Goal: Task Accomplishment & Management: Manage account settings

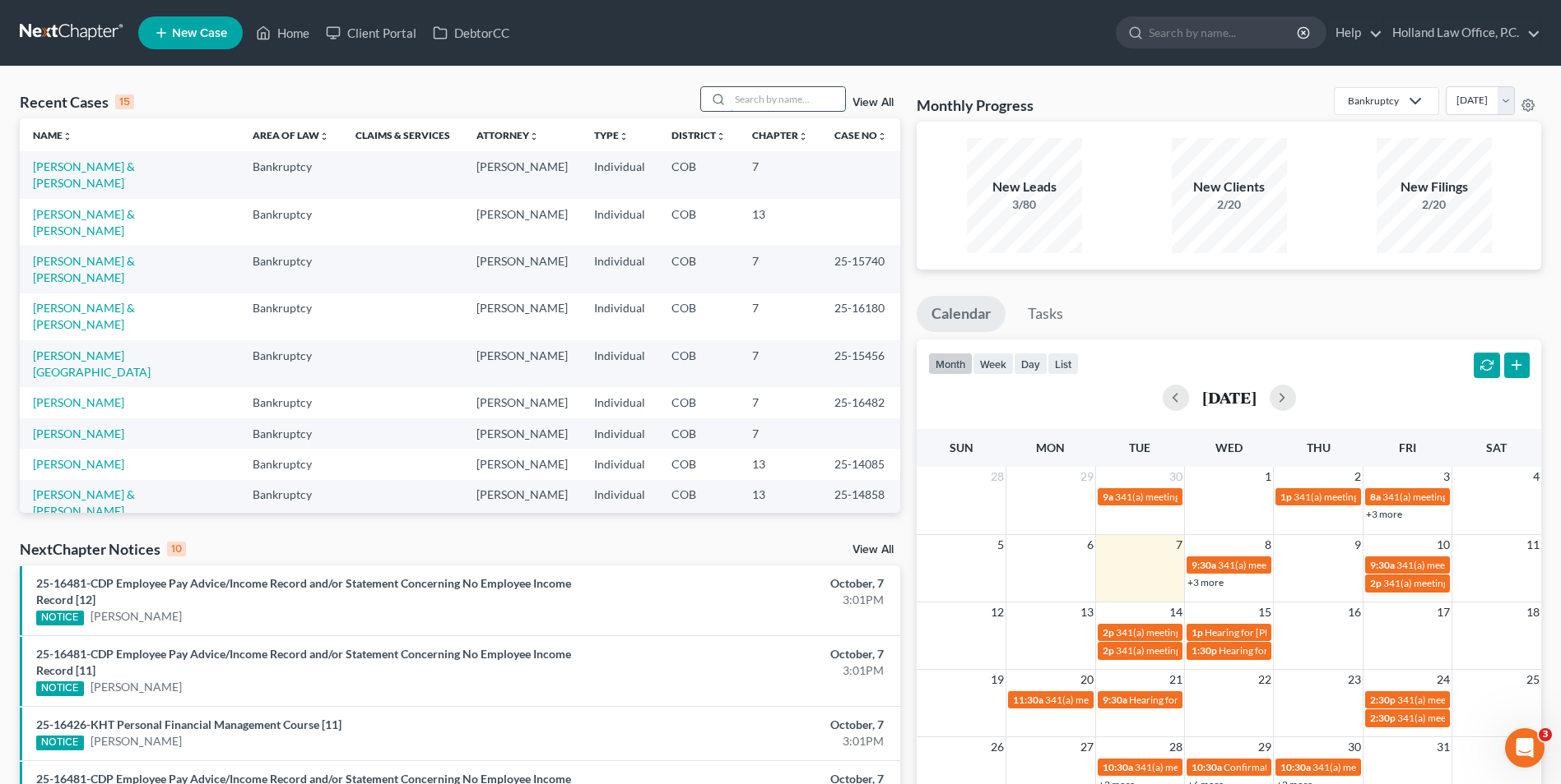
click at [800, 92] on input "search" at bounding box center [786, 99] width 115 height 24
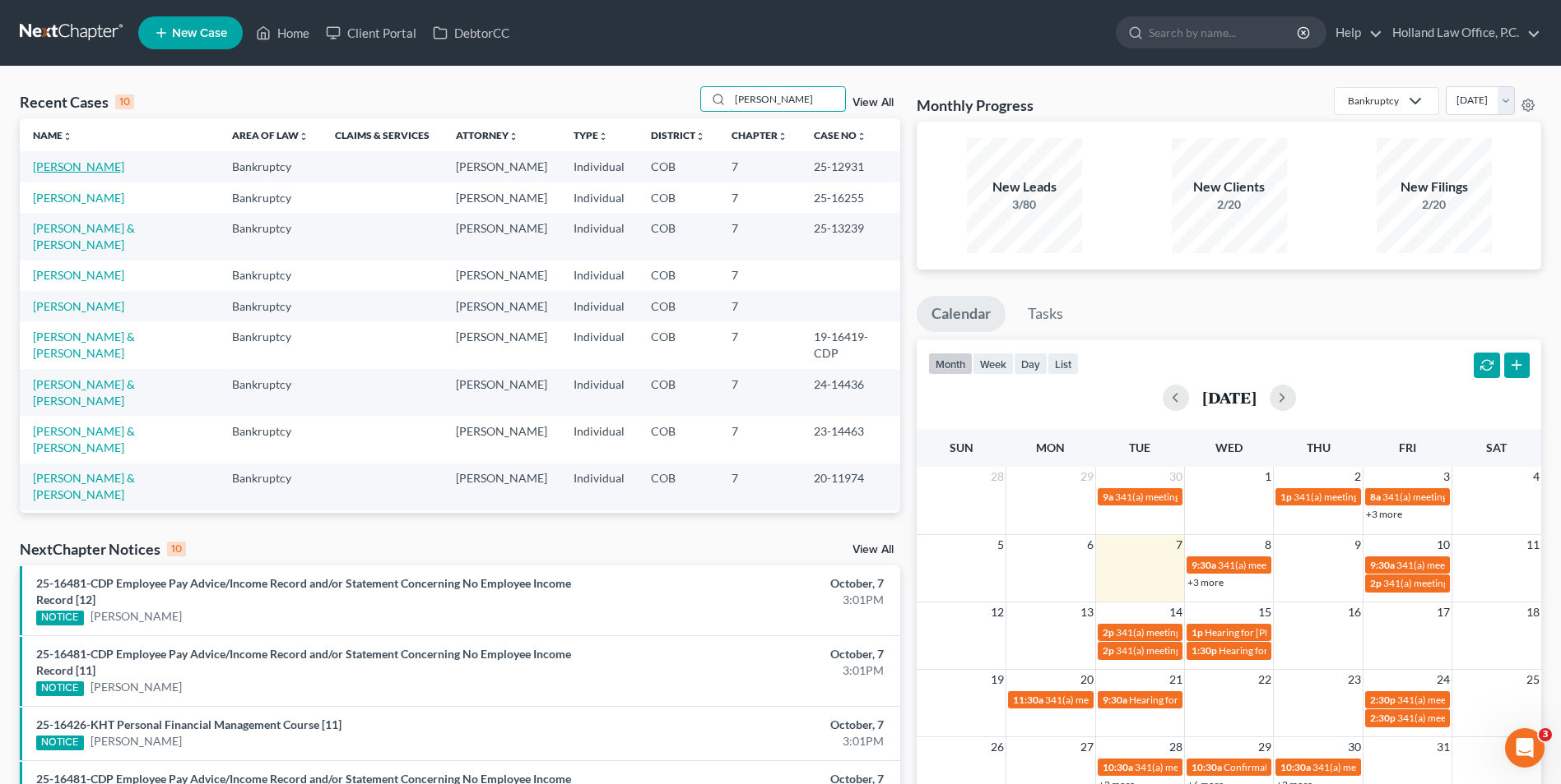
type input "[PERSON_NAME]"
click at [69, 167] on link "[PERSON_NAME]" at bounding box center [79, 167] width 91 height 14
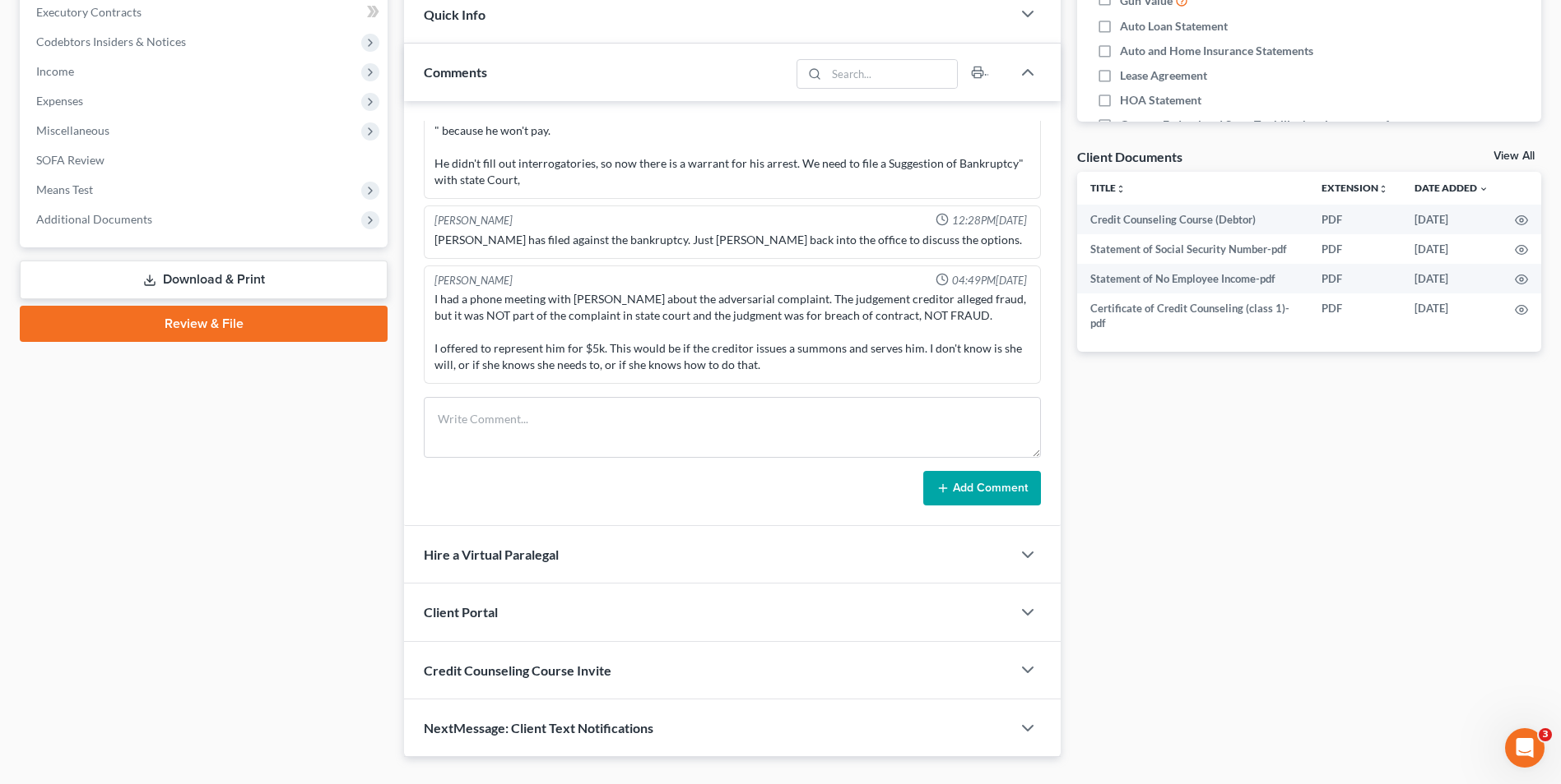
scroll to position [505, 0]
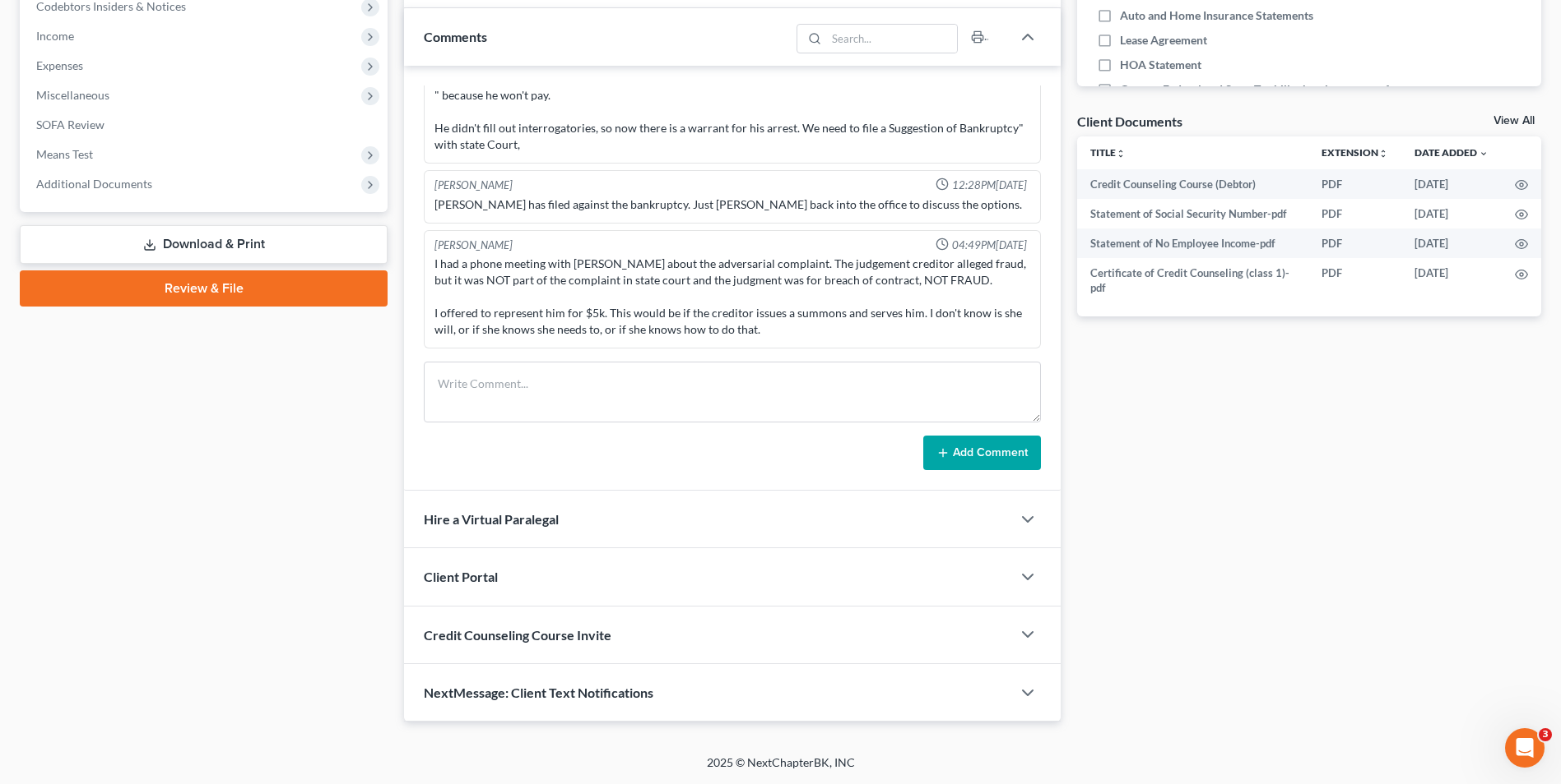
click at [566, 636] on span "Credit Counseling Course Invite" at bounding box center [517, 635] width 188 height 16
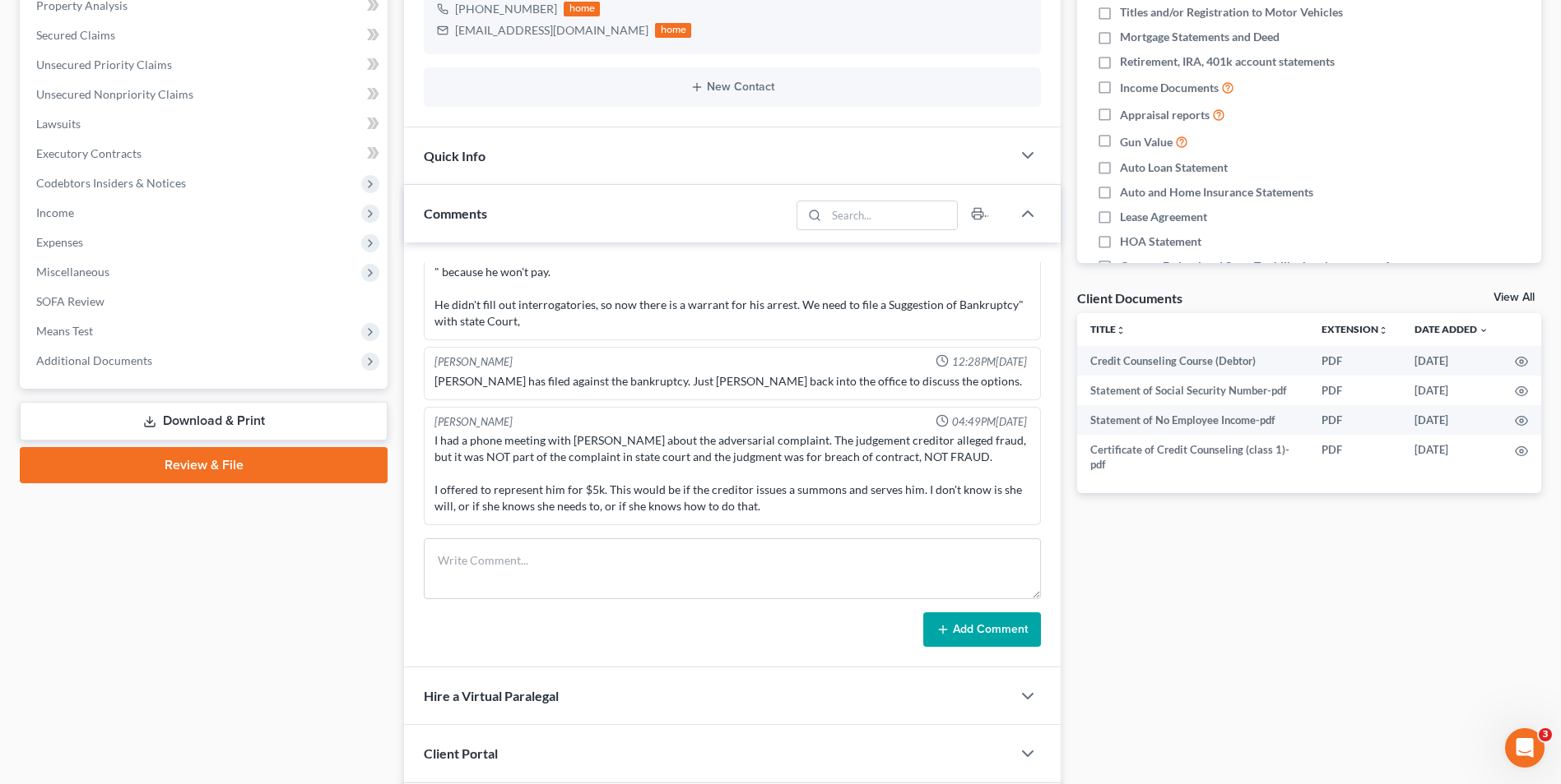
scroll to position [0, 0]
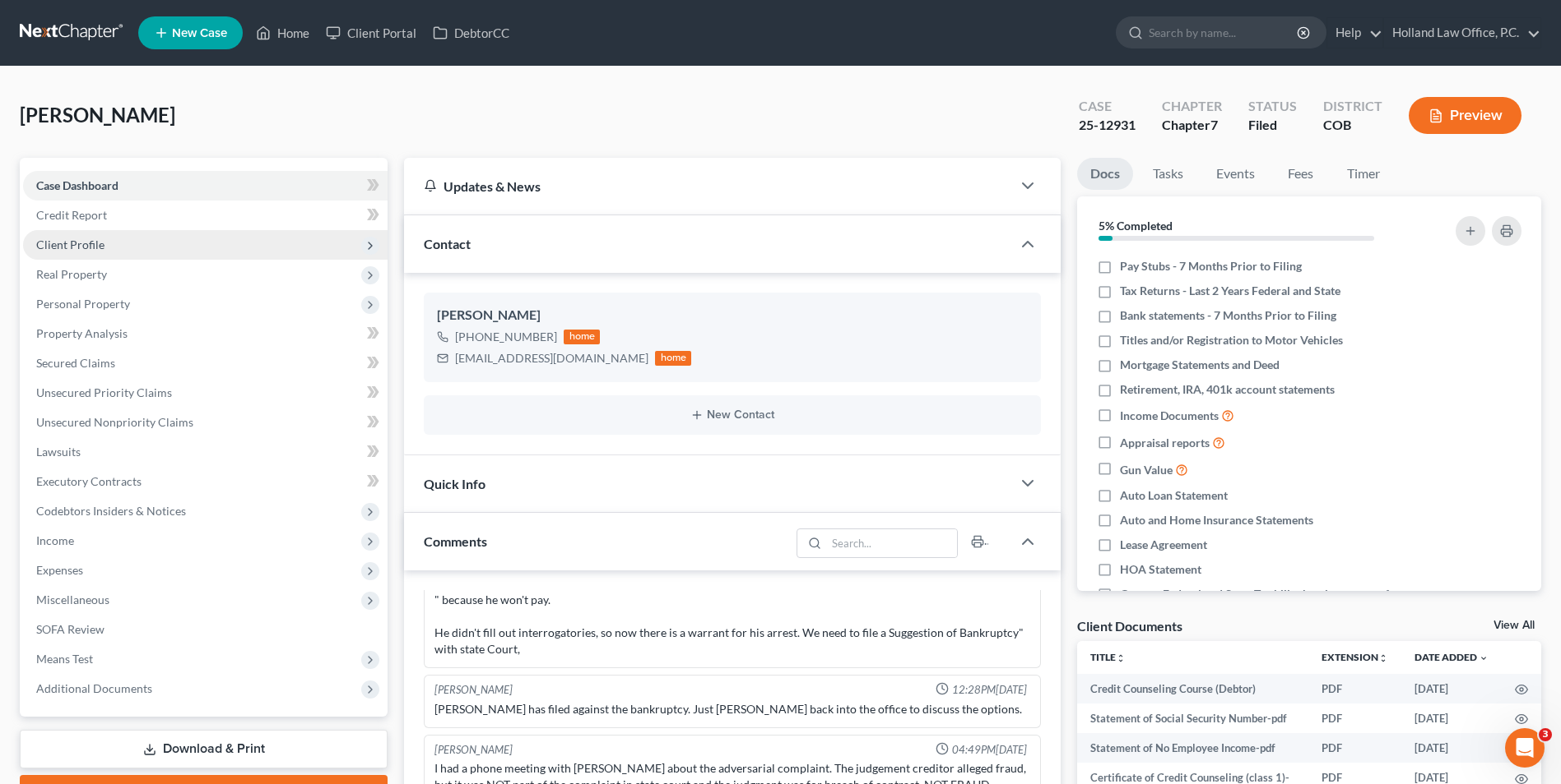
click at [99, 241] on span "Client Profile" at bounding box center [71, 244] width 69 height 14
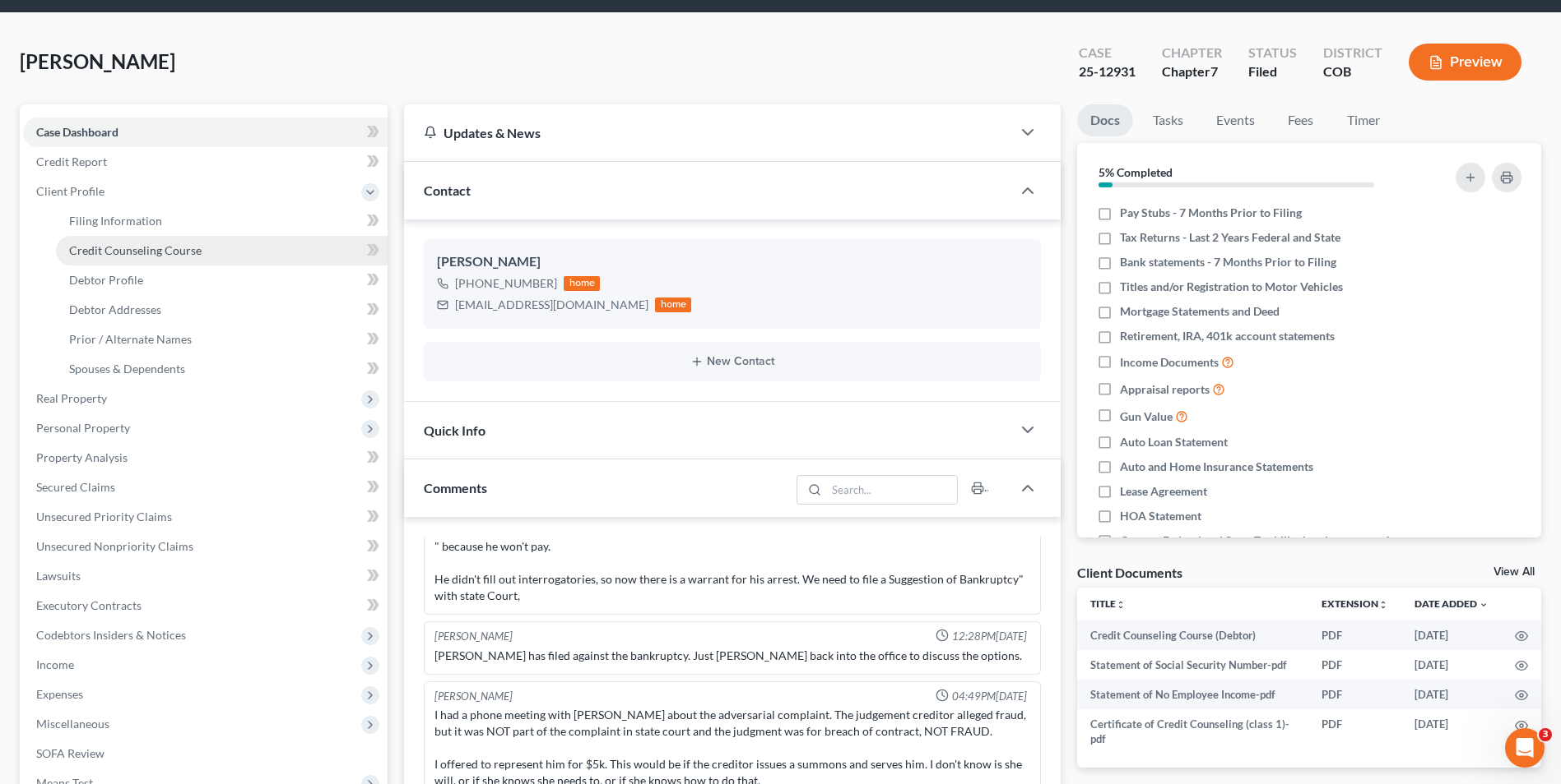
scroll to position [82, 0]
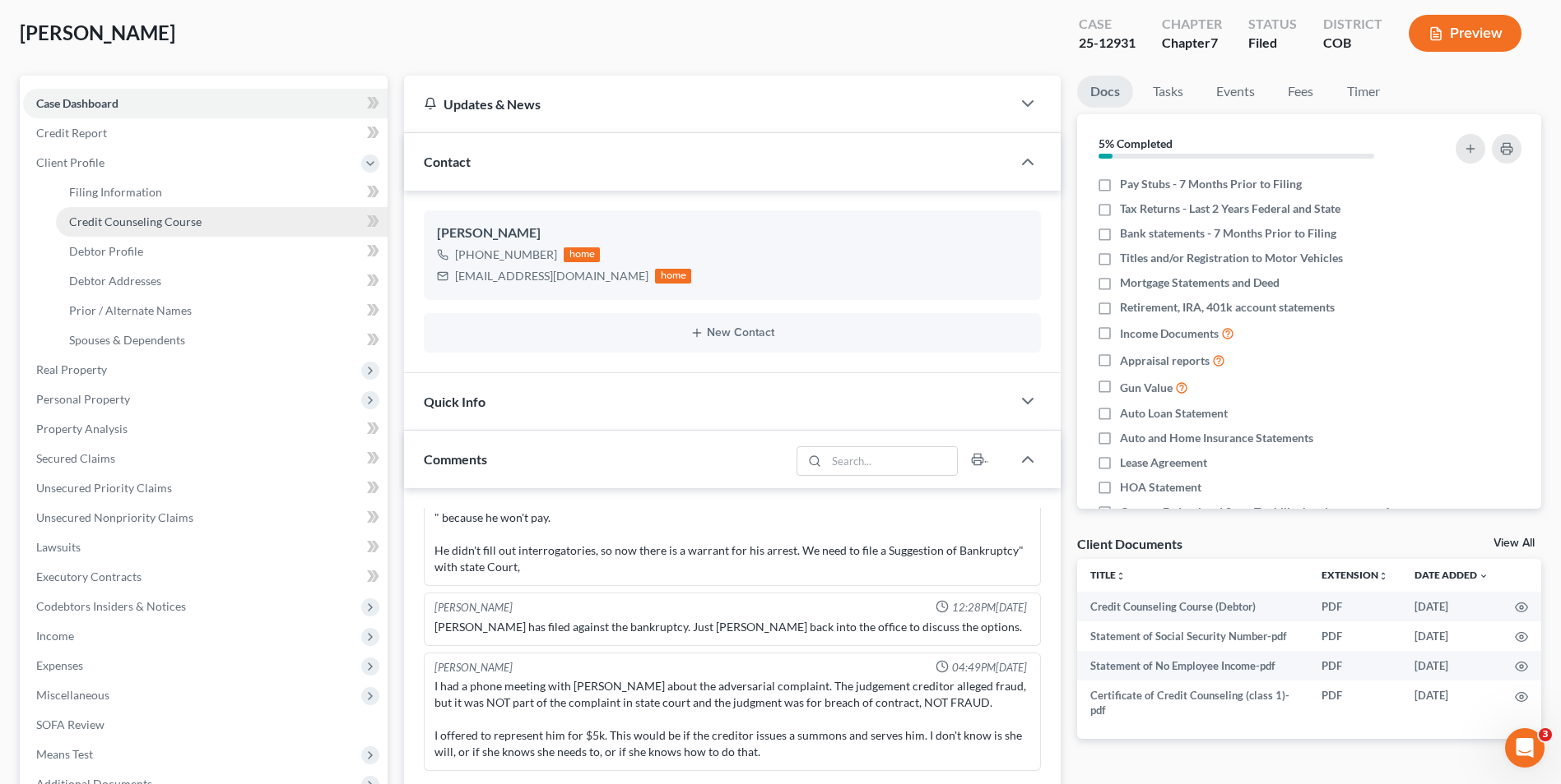
click at [153, 222] on span "Credit Counseling Course" at bounding box center [135, 222] width 133 height 14
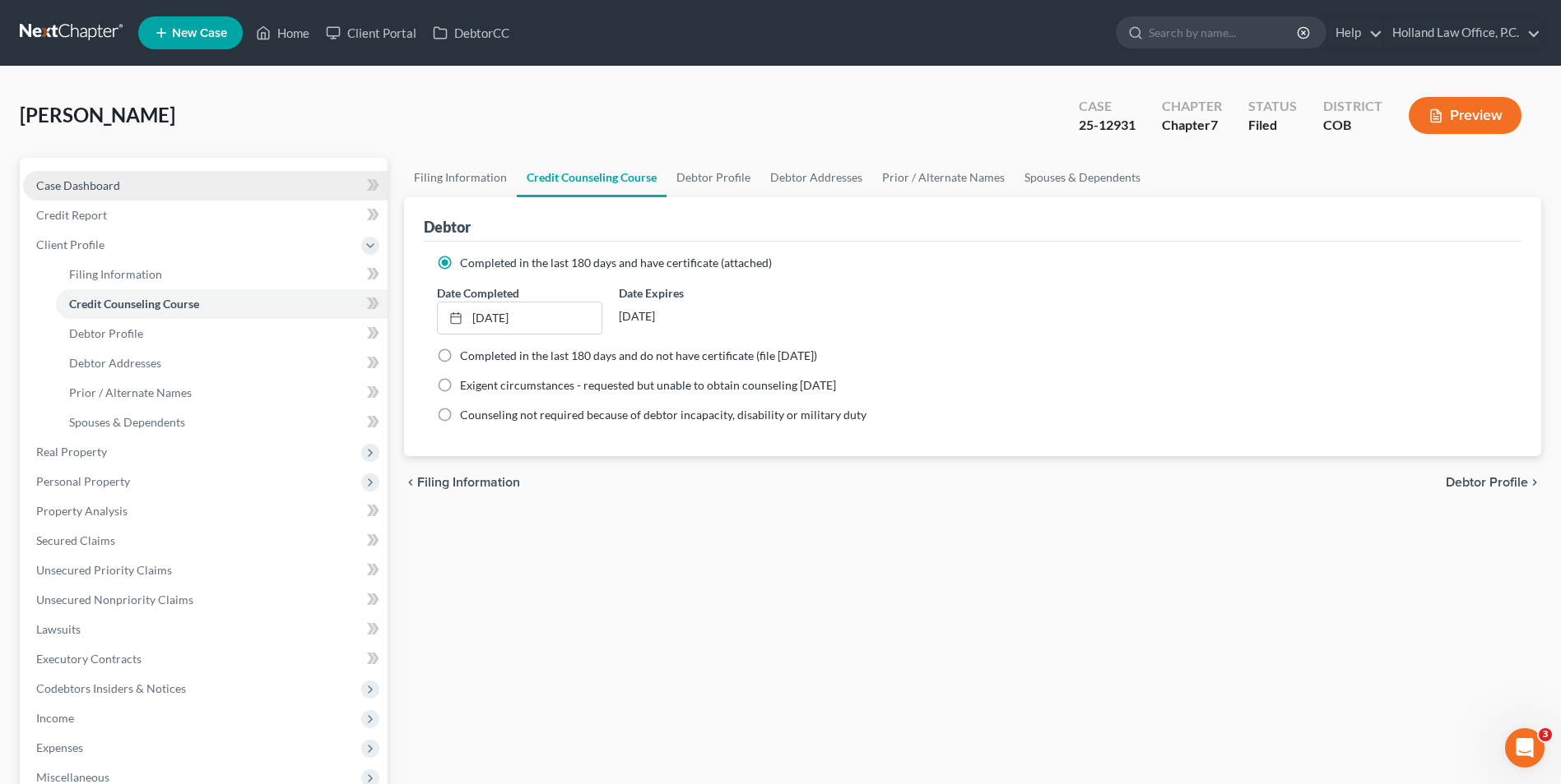
click at [157, 187] on link "Case Dashboard" at bounding box center [204, 185] width 364 height 29
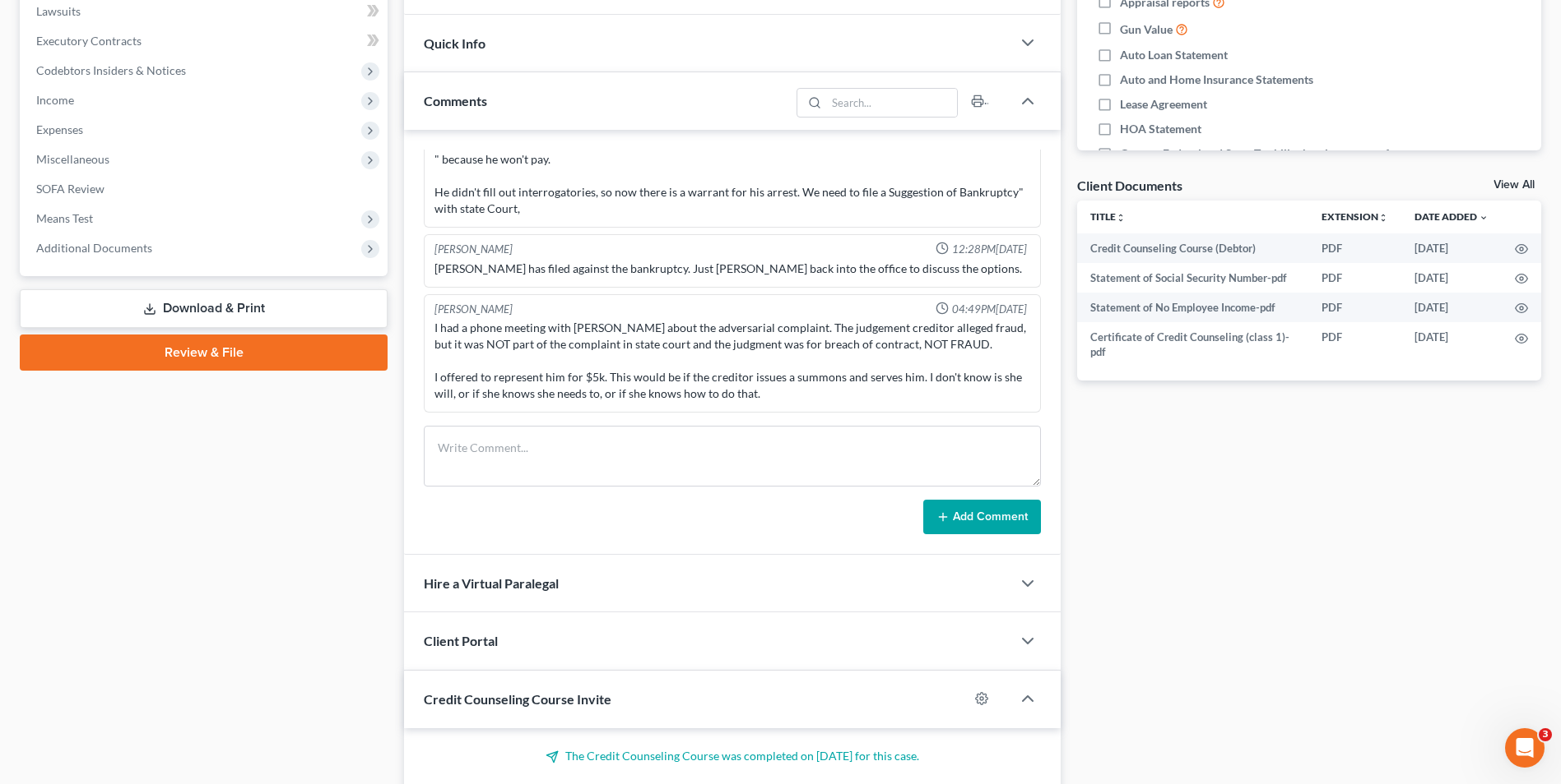
scroll to position [451, 0]
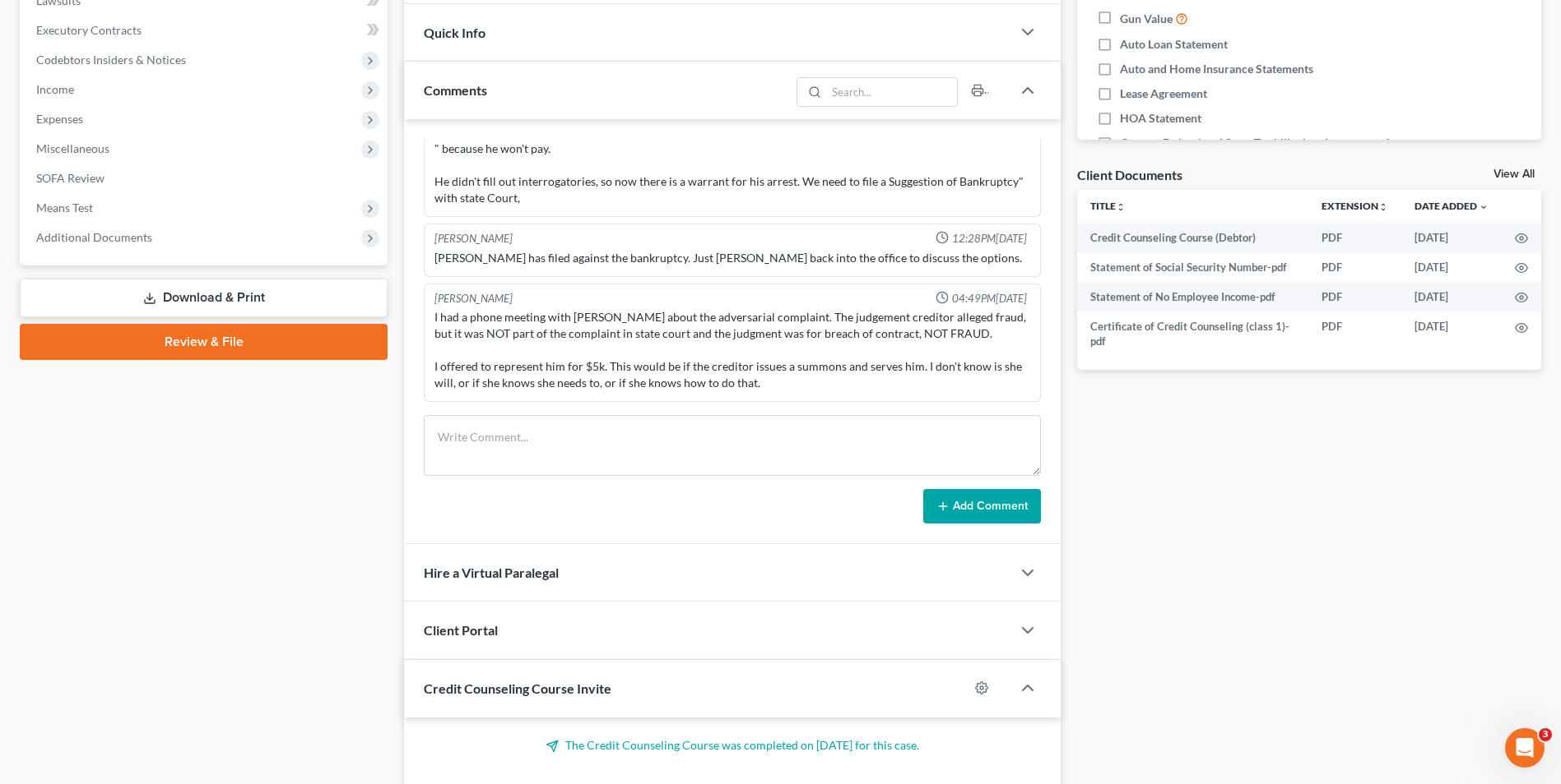
click at [629, 625] on div "Client Portal" at bounding box center [707, 630] width 607 height 57
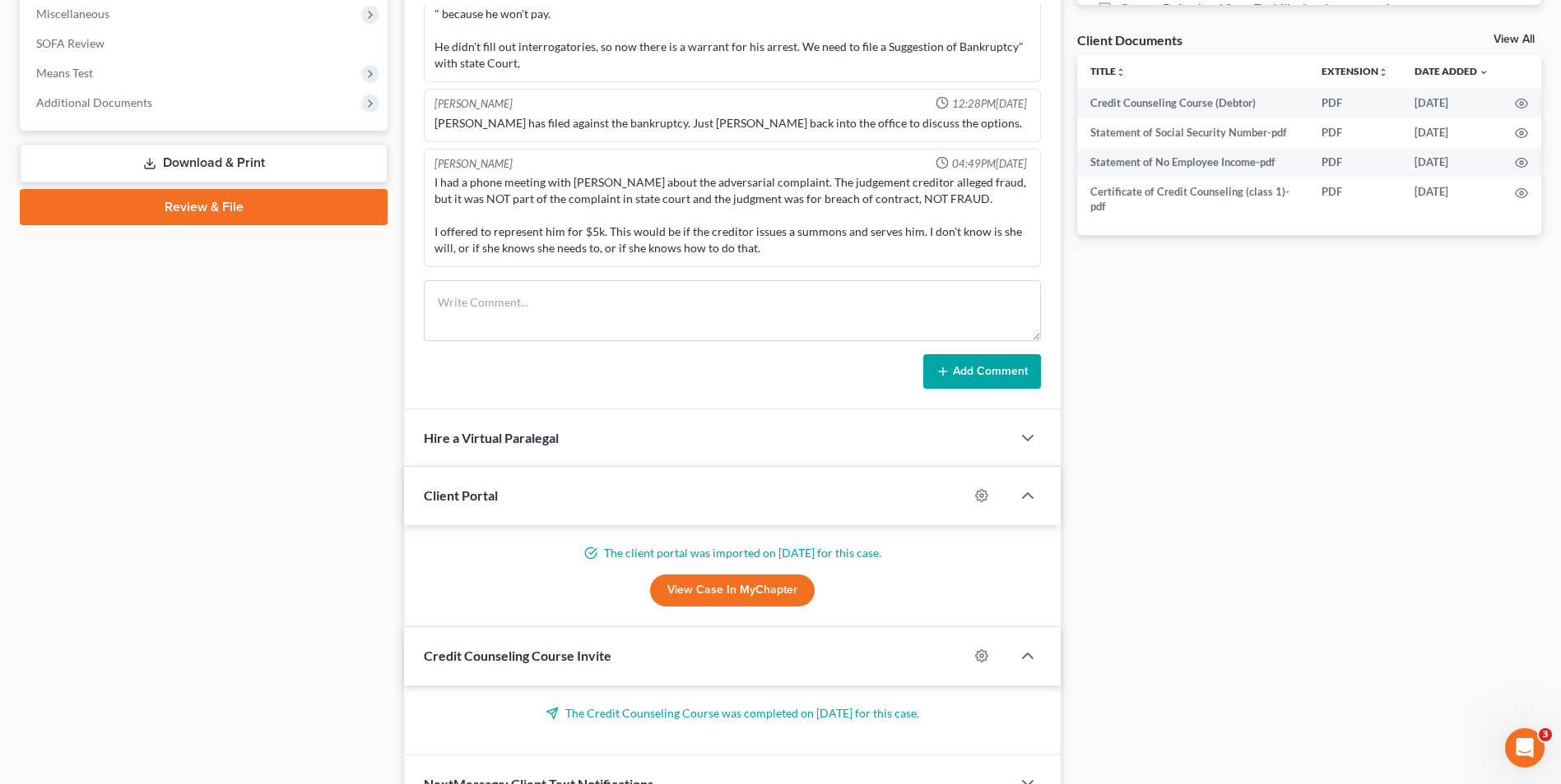
scroll to position [616, 0]
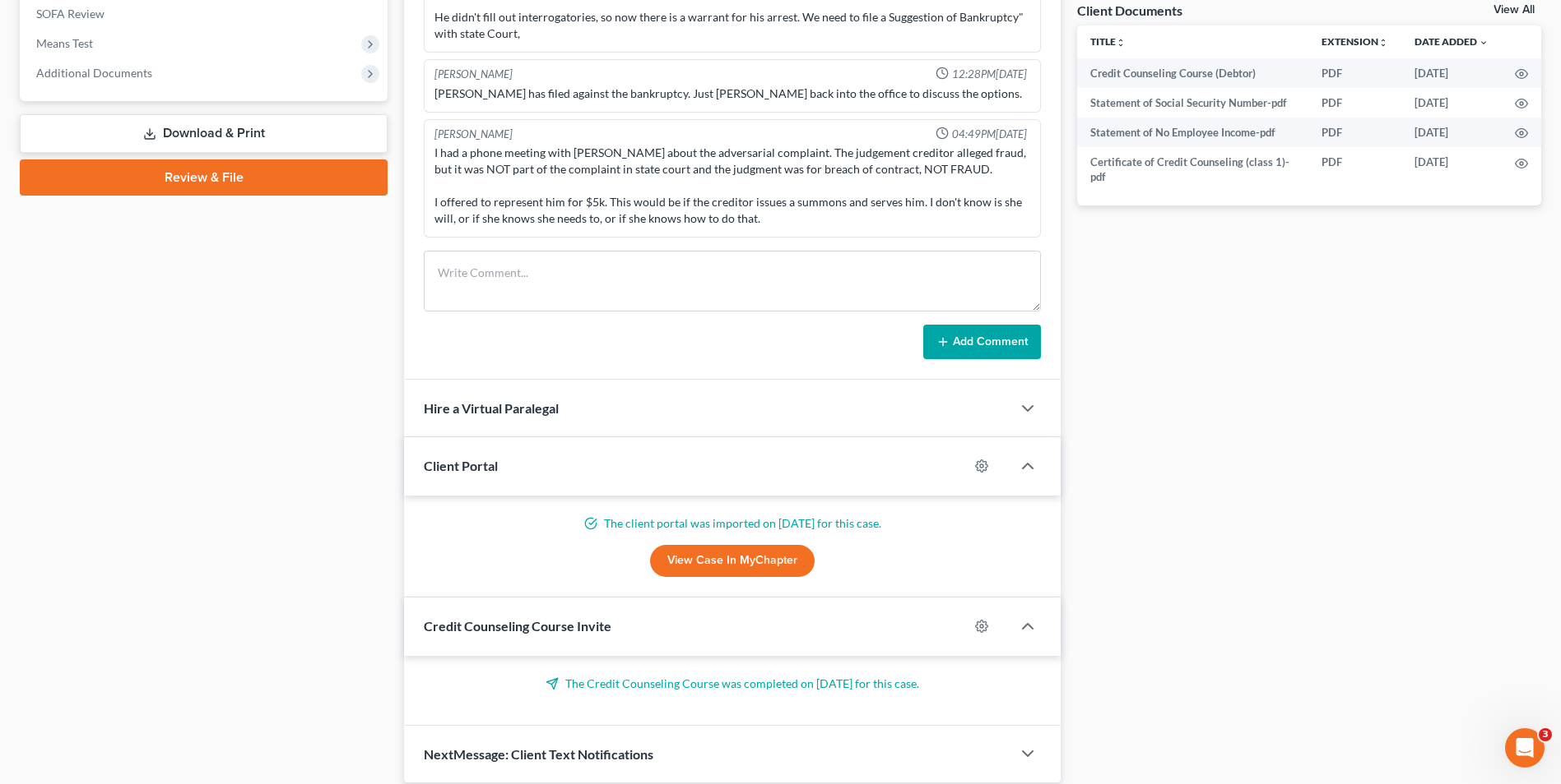
click at [564, 639] on div "Credit Counseling Course Invite" at bounding box center [685, 626] width 565 height 57
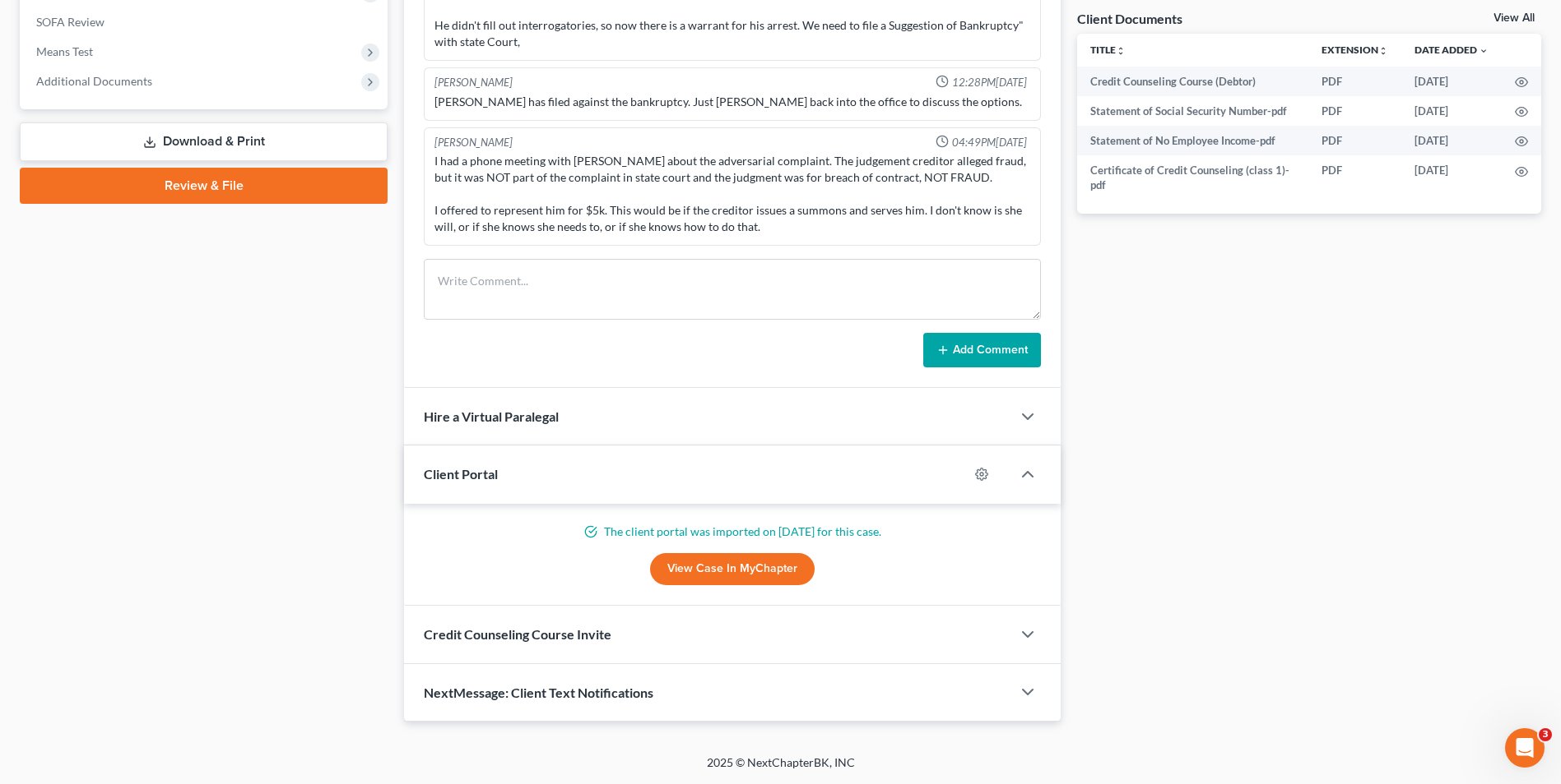
scroll to position [607, 0]
click at [592, 630] on span "Credit Counseling Course Invite" at bounding box center [517, 635] width 188 height 16
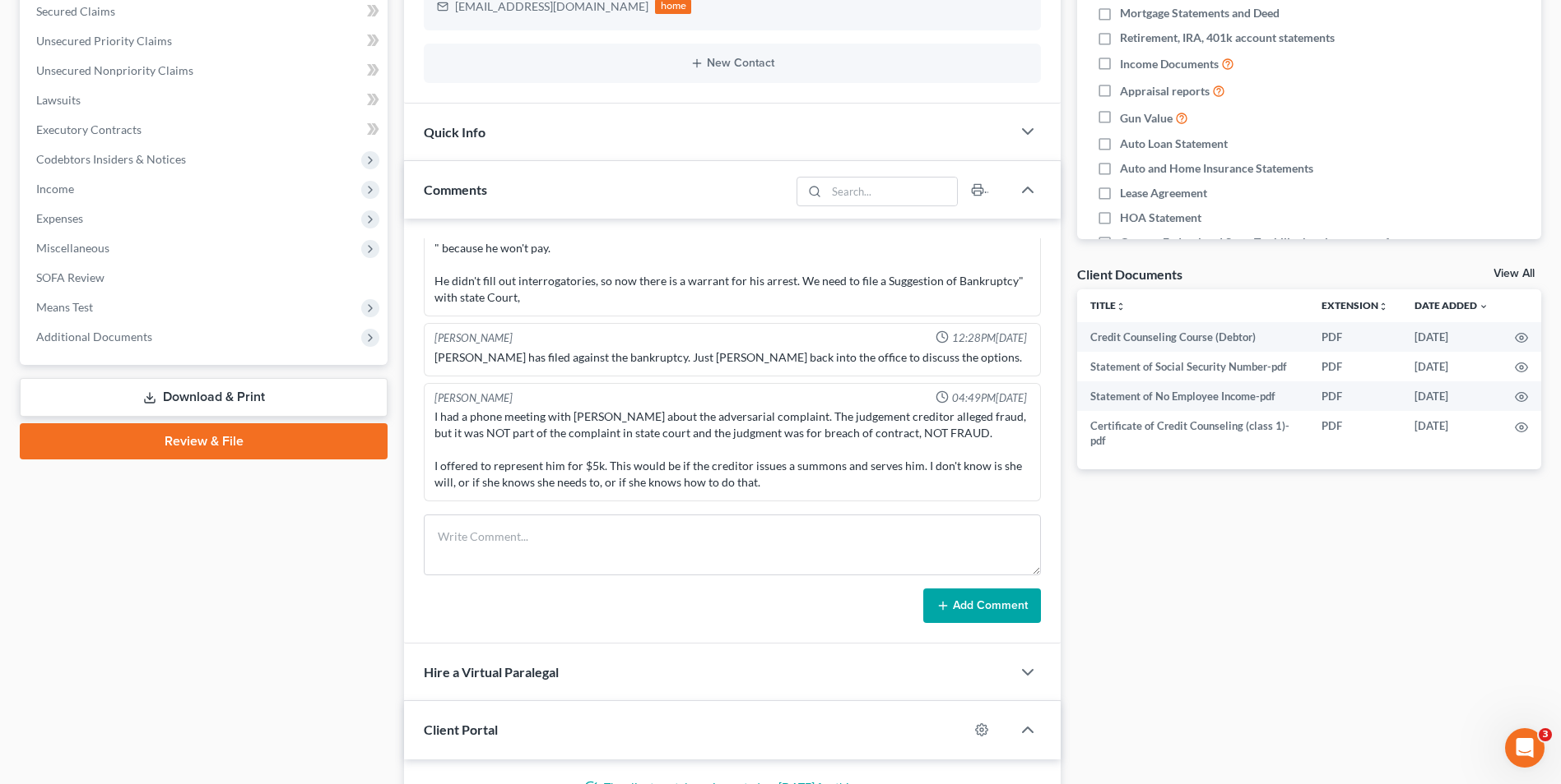
scroll to position [20, 0]
